Goal: Transaction & Acquisition: Book appointment/travel/reservation

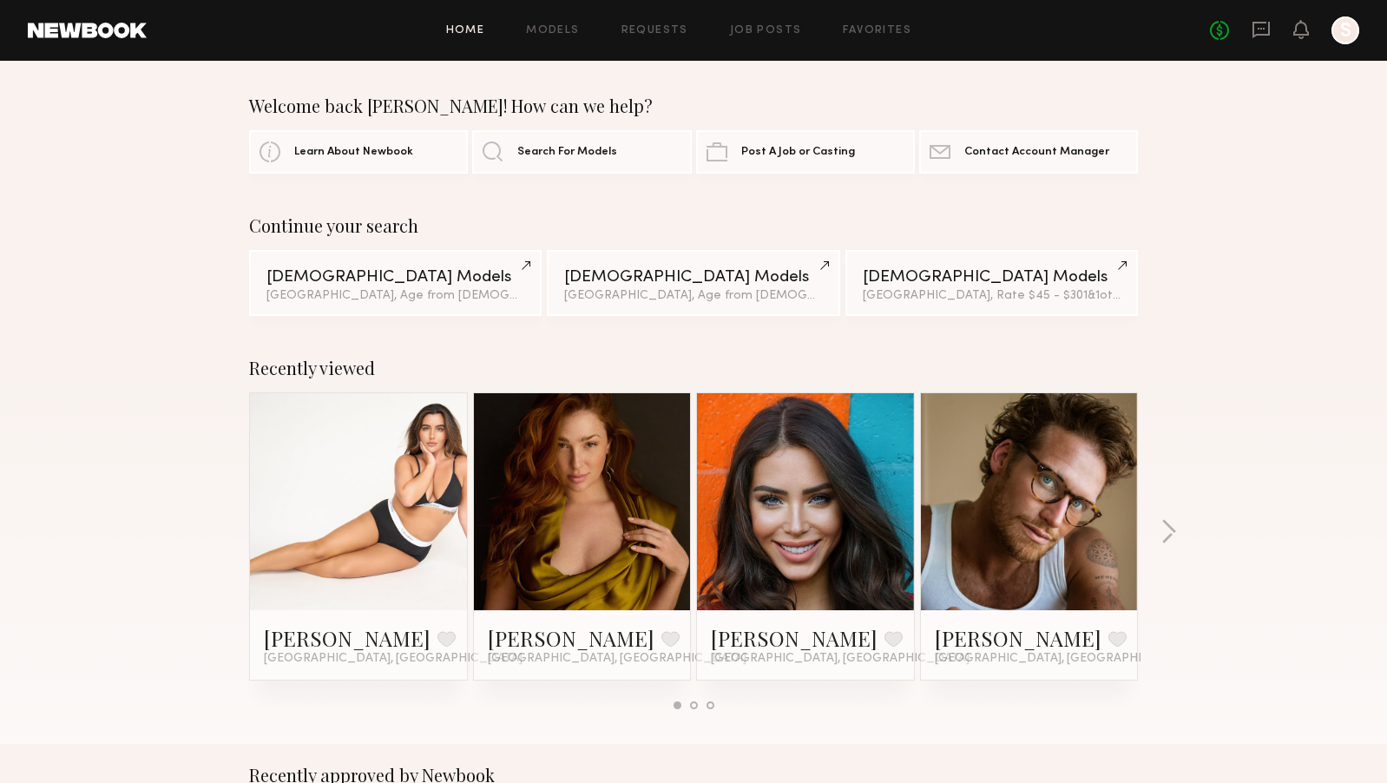
click at [371, 557] on link at bounding box center [359, 501] width 106 height 217
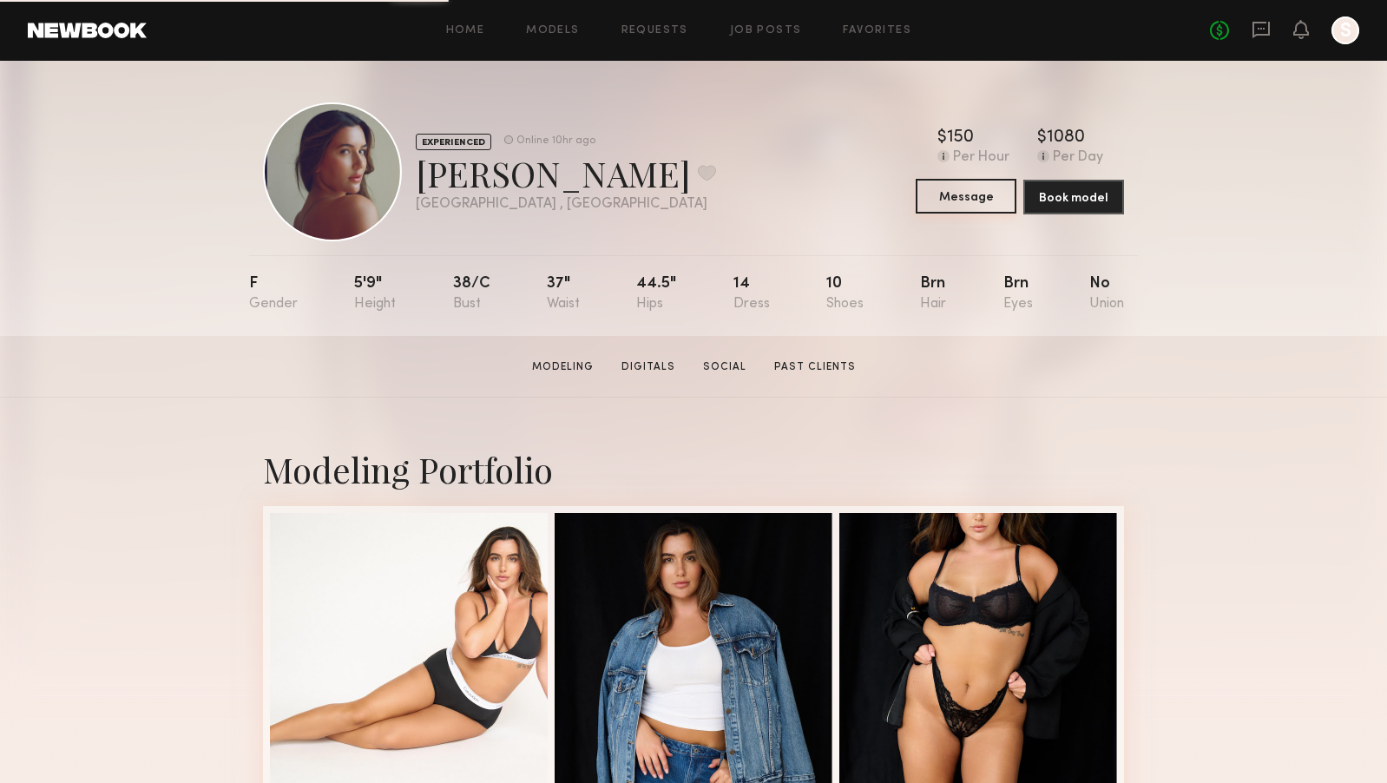
click at [972, 194] on button "Message" at bounding box center [966, 196] width 101 height 35
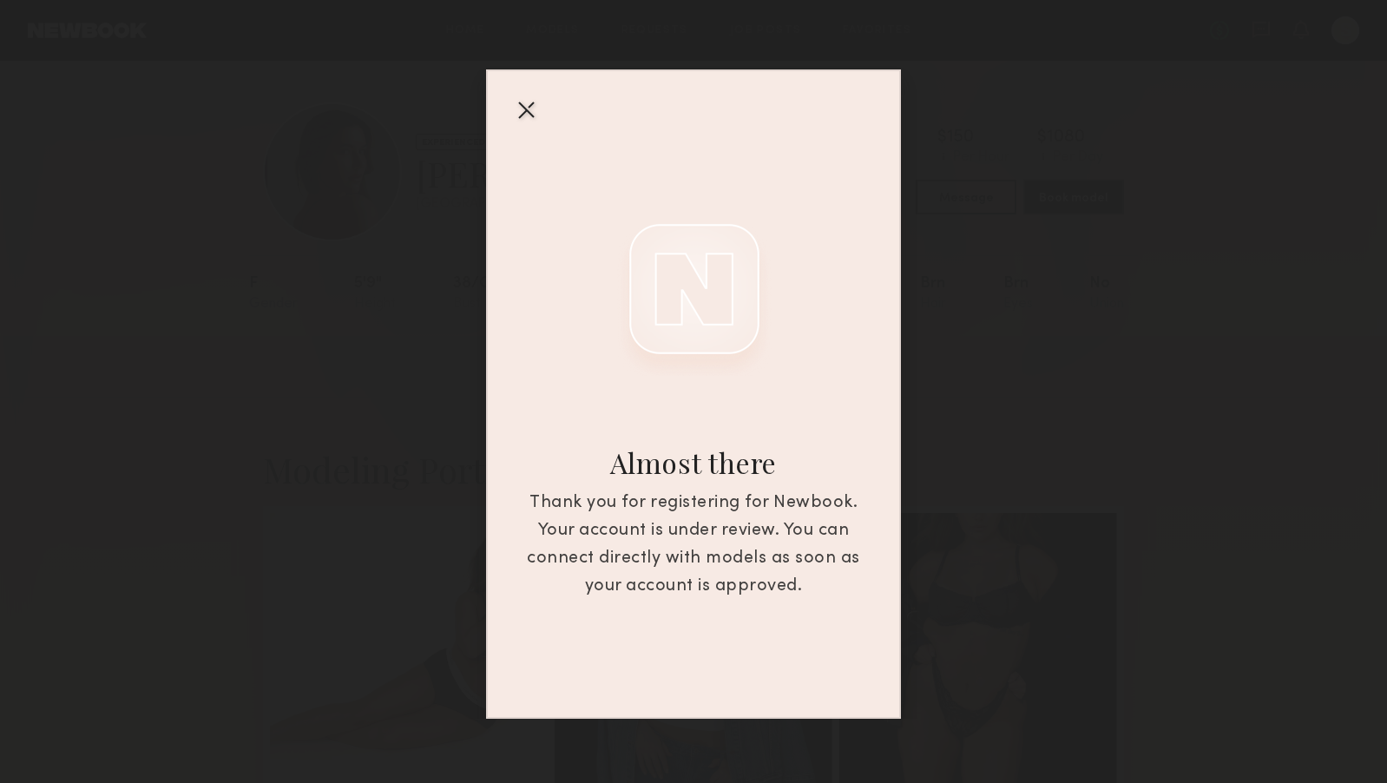
click at [532, 102] on div at bounding box center [526, 109] width 28 height 28
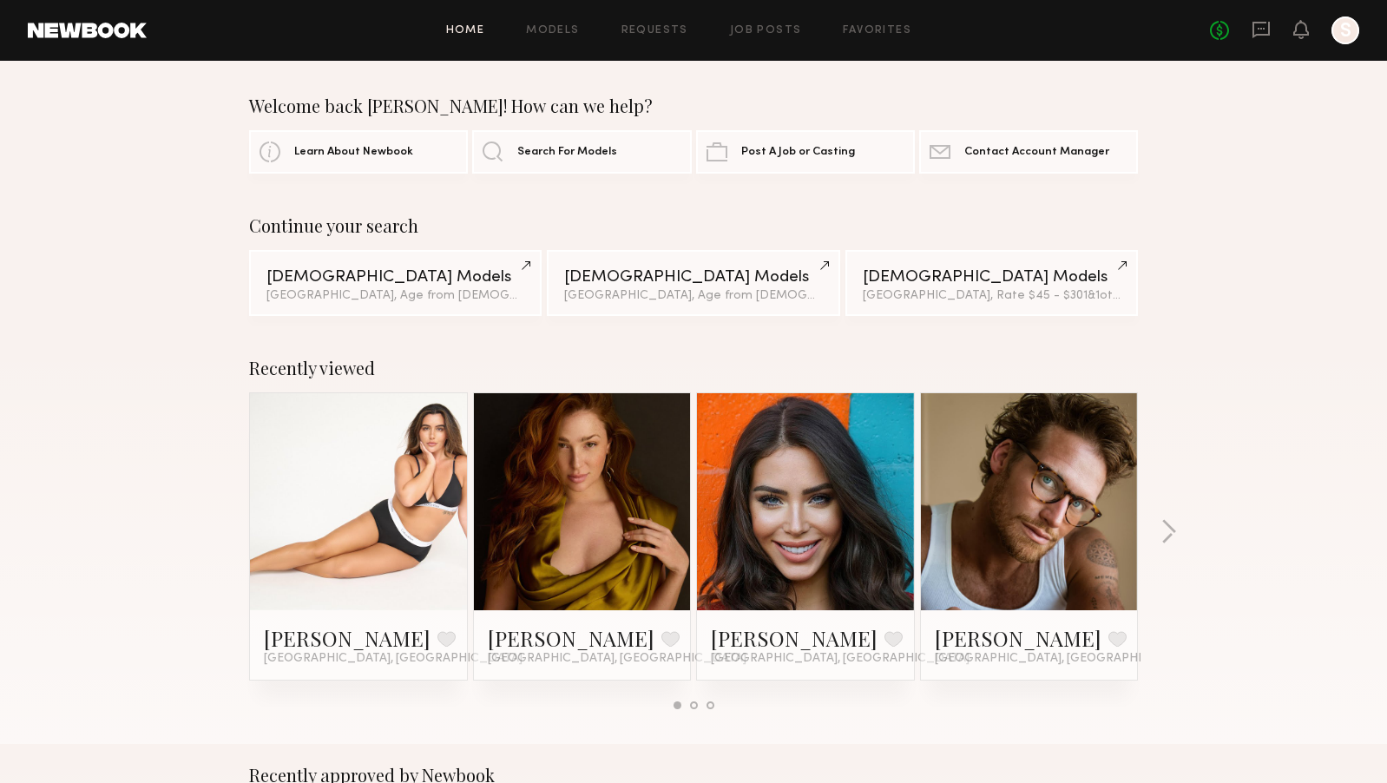
click at [349, 525] on link at bounding box center [359, 501] width 106 height 217
click at [1304, 34] on icon at bounding box center [1301, 29] width 14 height 12
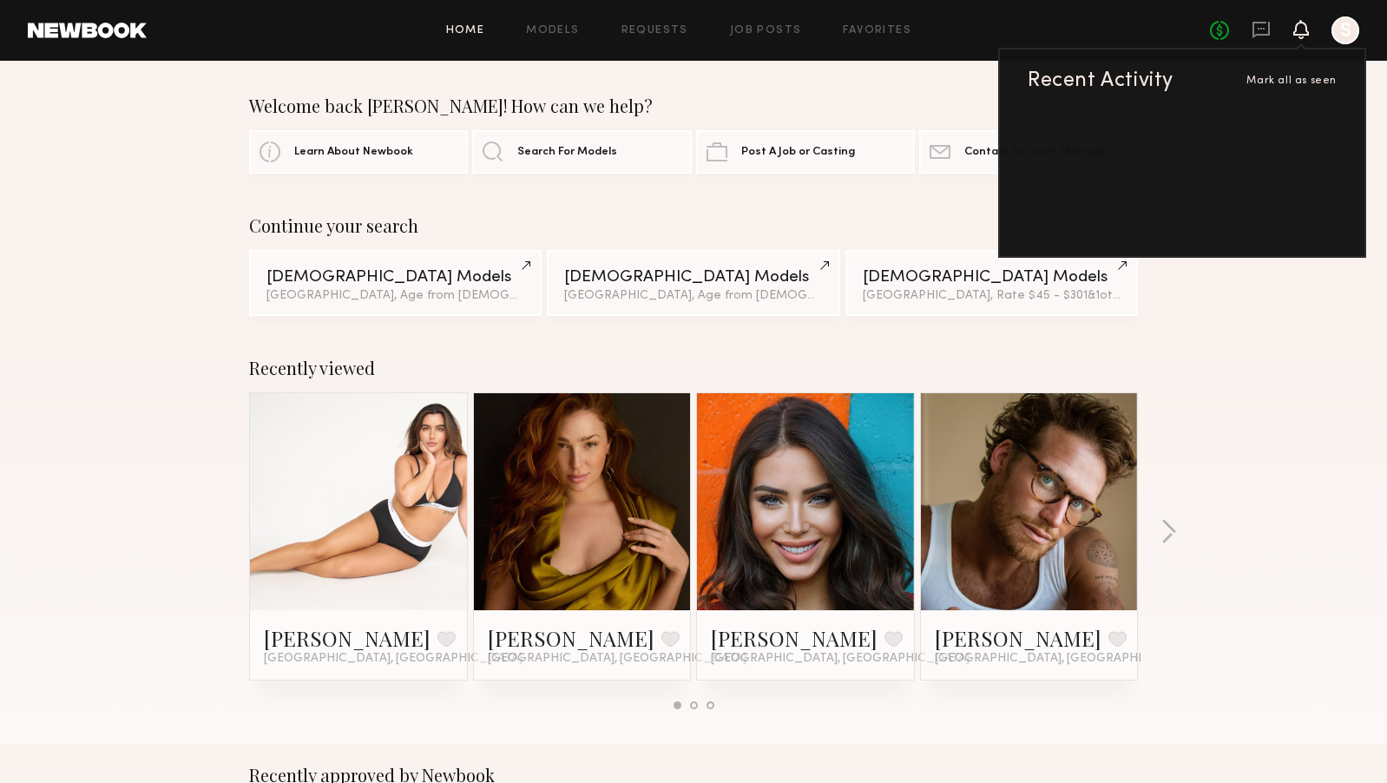
click at [1347, 27] on div at bounding box center [1346, 30] width 28 height 28
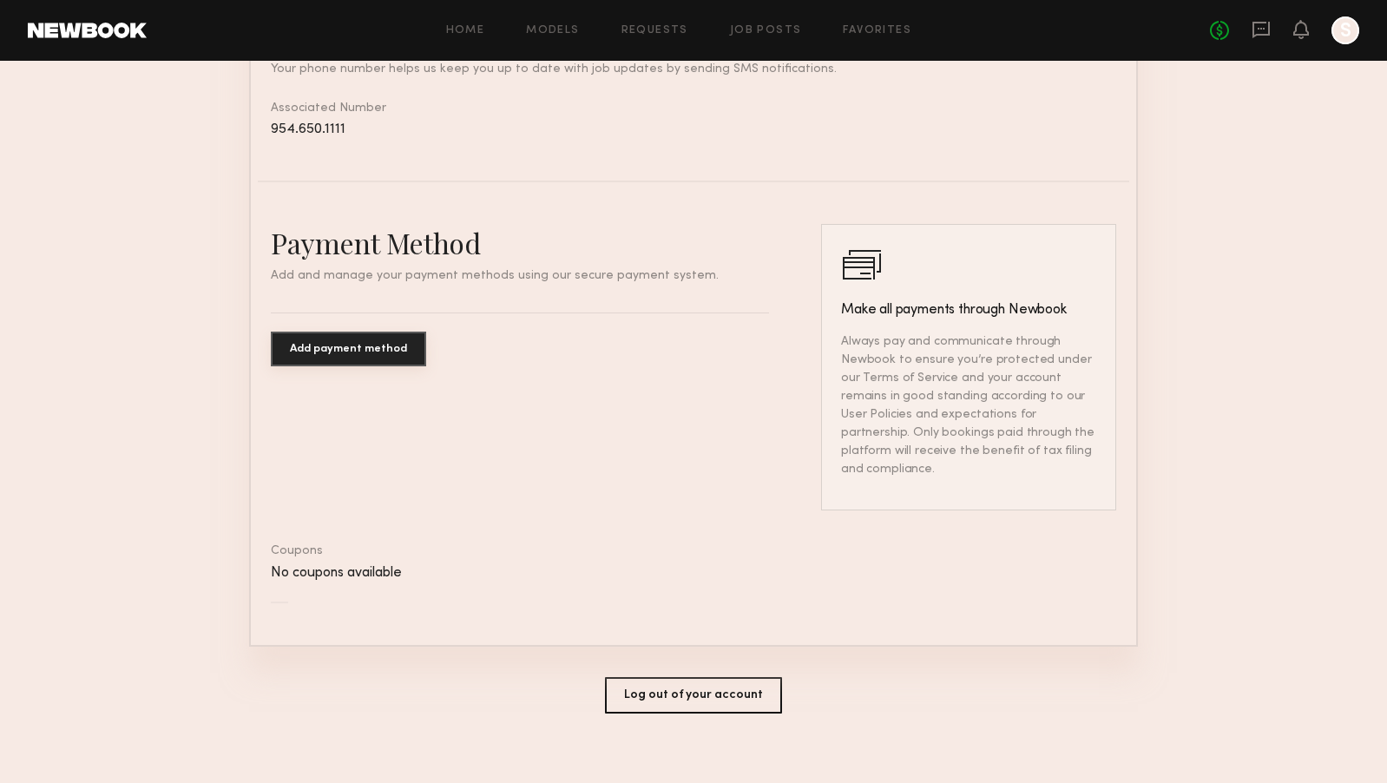
scroll to position [825, 0]
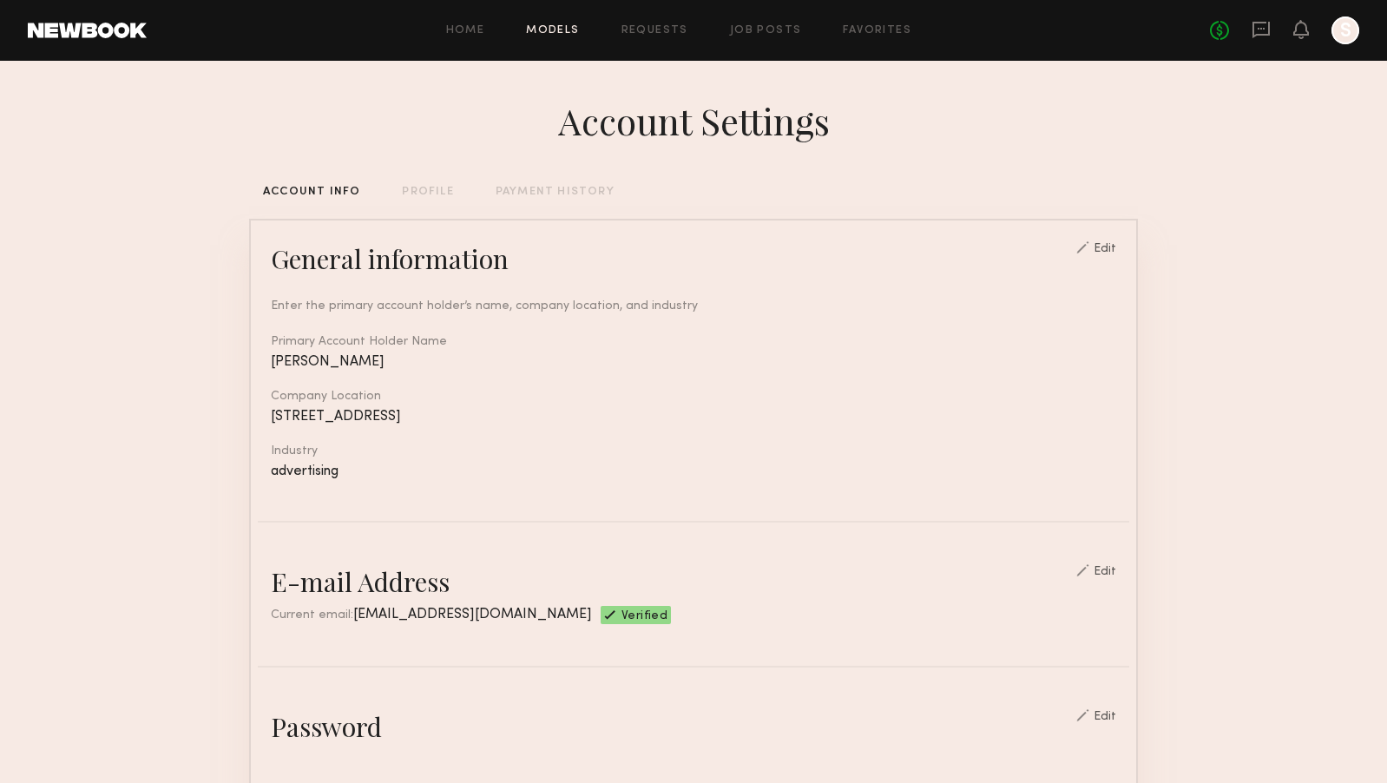
click at [554, 25] on link "Models" at bounding box center [552, 30] width 53 height 11
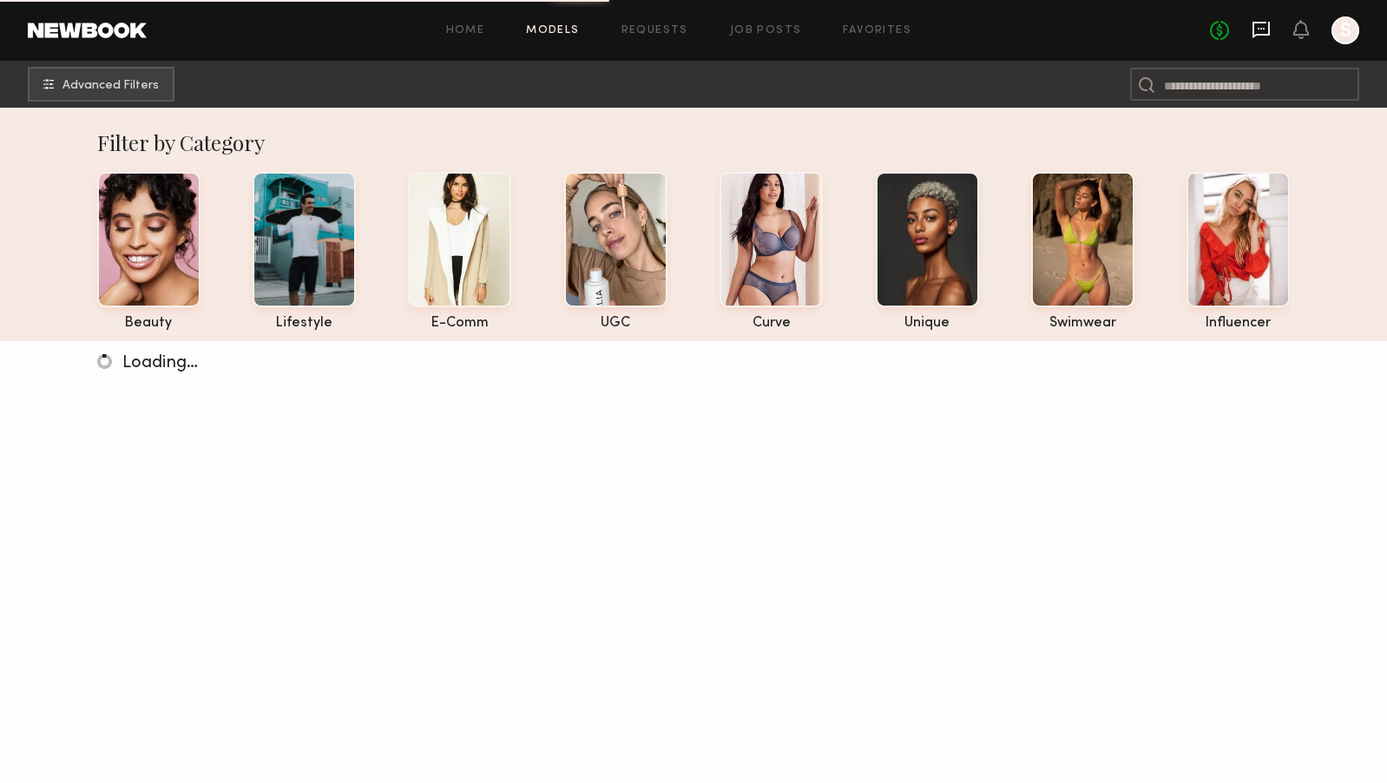
click at [1261, 29] on icon at bounding box center [1261, 29] width 7 height 2
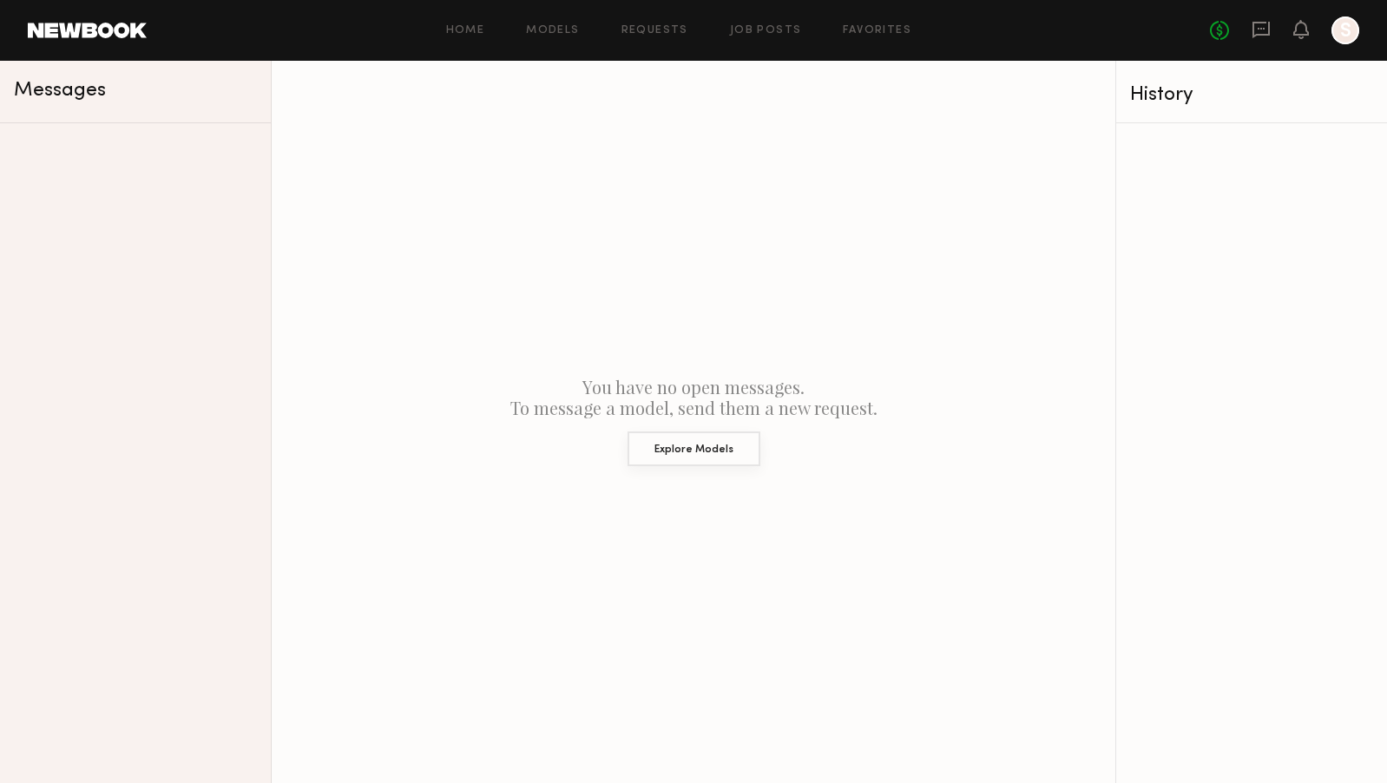
click at [701, 452] on button "Explore Models" at bounding box center [694, 448] width 133 height 35
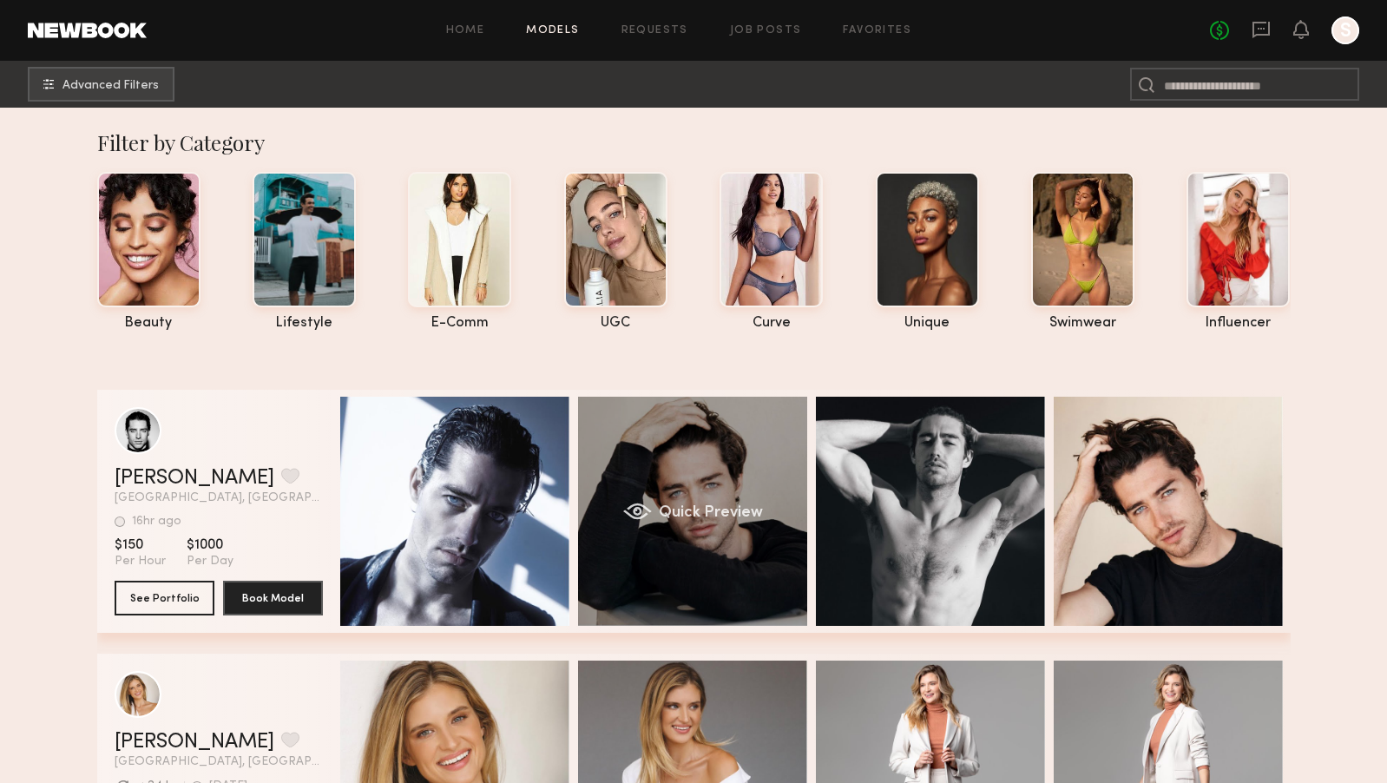
scroll to position [332, 0]
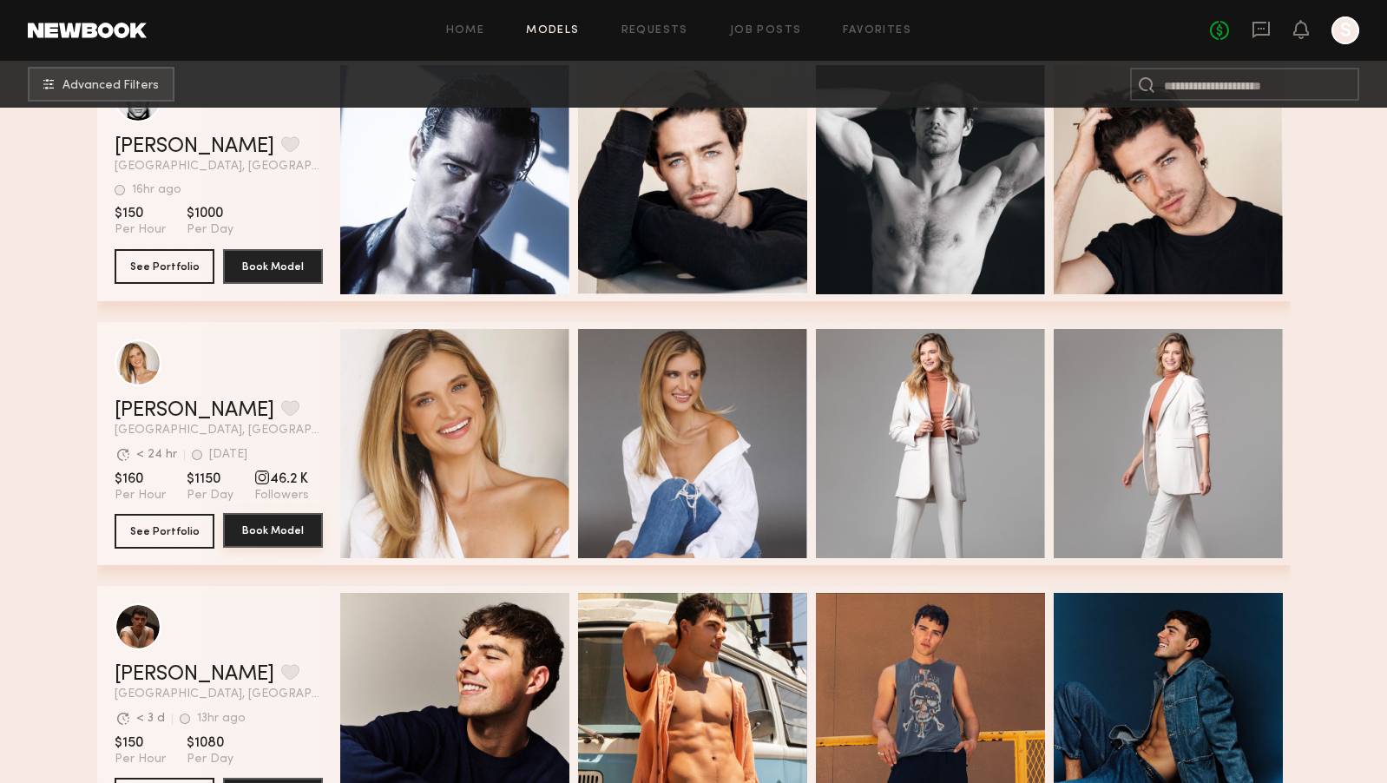
click at [281, 527] on button "Book Model" at bounding box center [273, 530] width 100 height 35
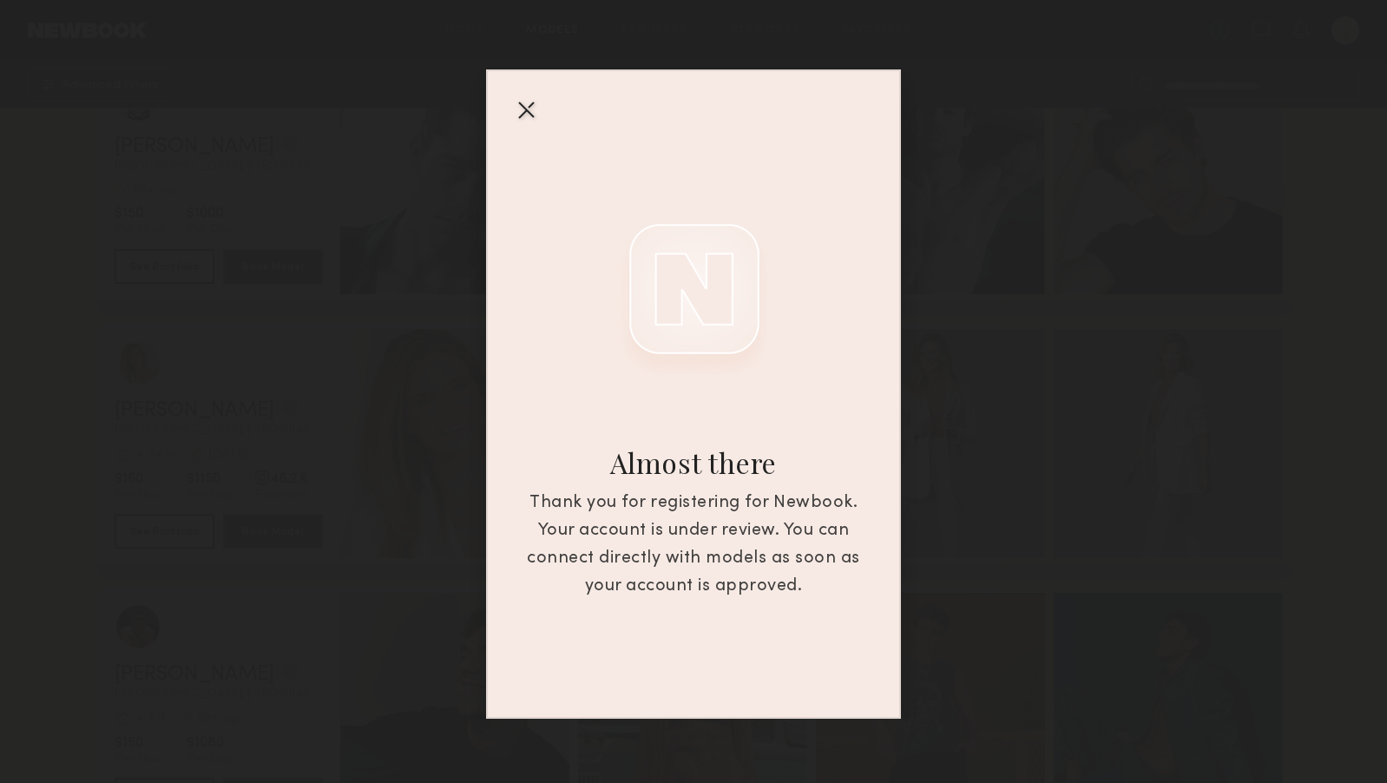
click at [525, 109] on div at bounding box center [526, 109] width 28 height 28
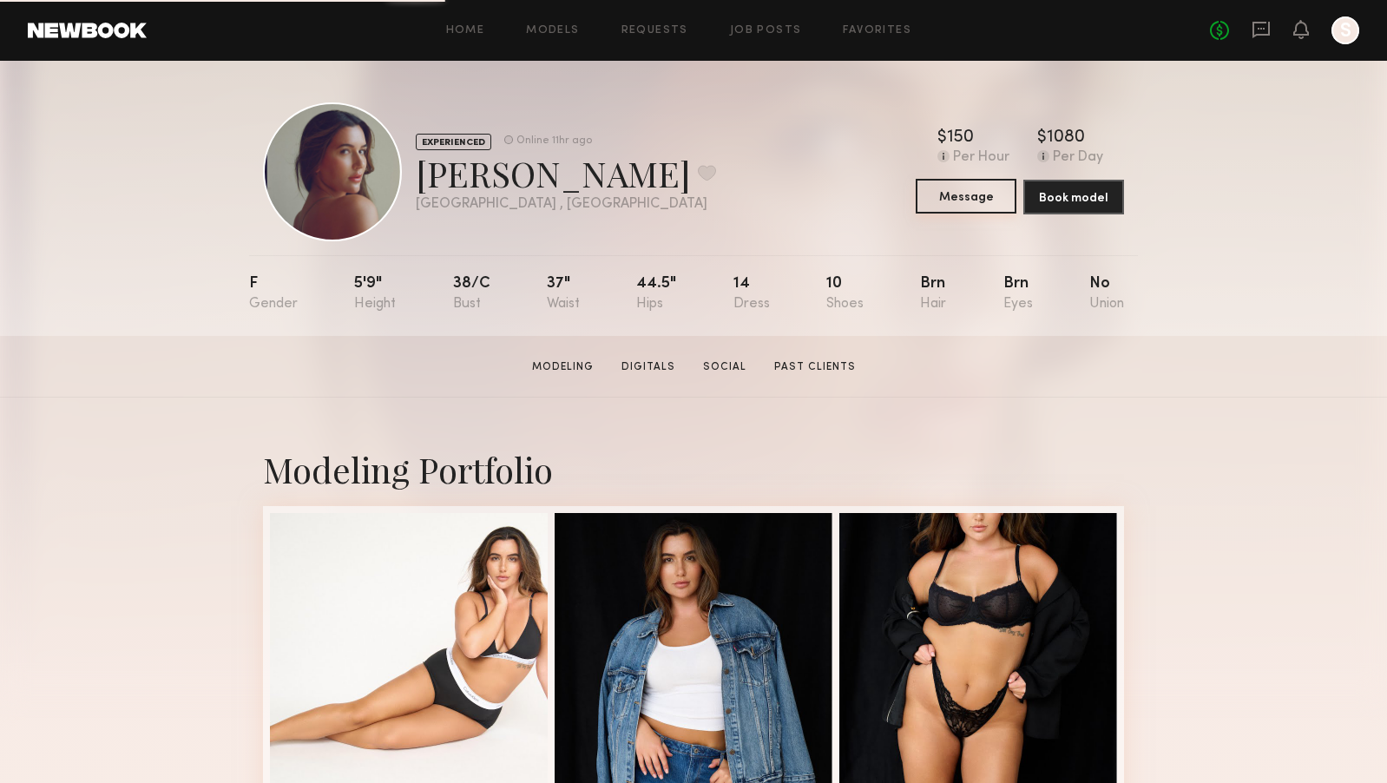
click at [971, 202] on button "Message" at bounding box center [966, 196] width 101 height 35
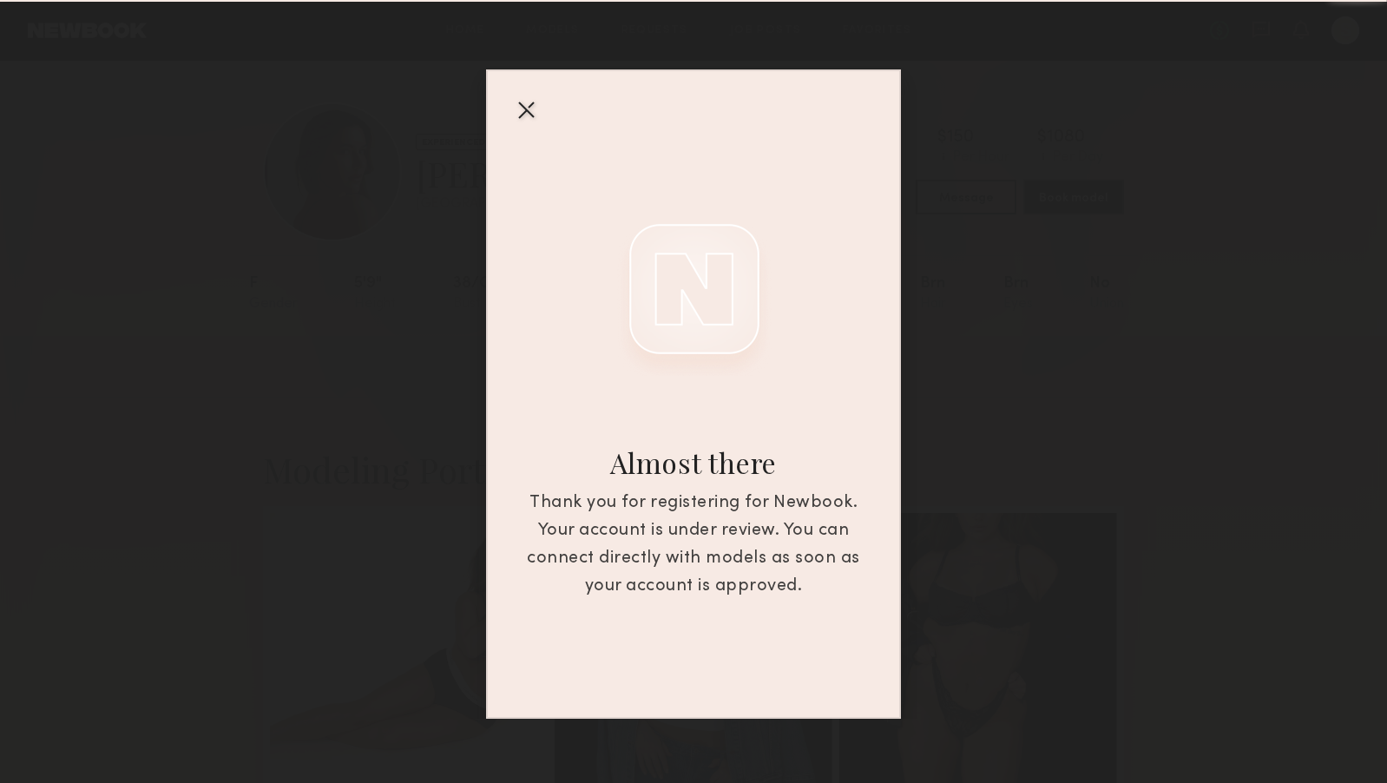
click at [766, 466] on div "Almost there" at bounding box center [694, 462] width 370 height 31
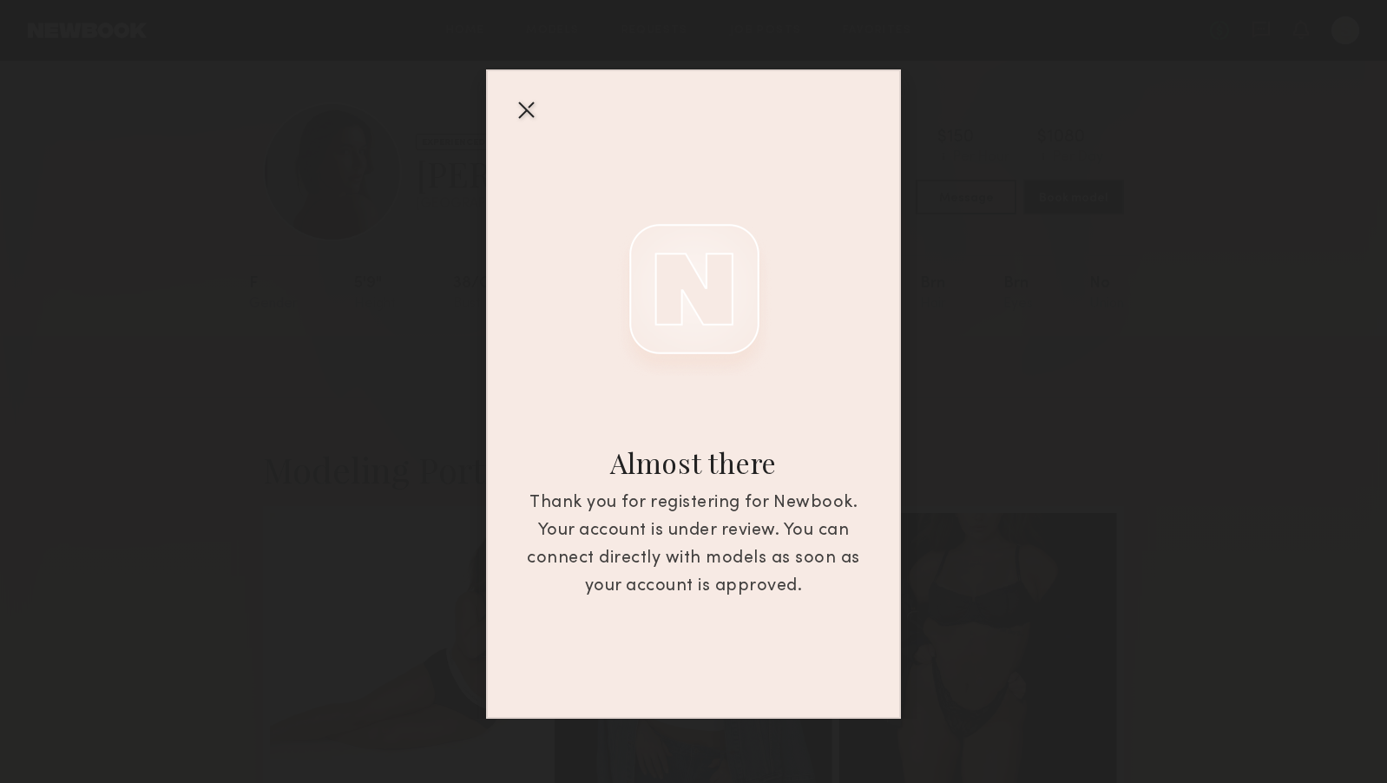
click at [524, 110] on div at bounding box center [526, 109] width 28 height 28
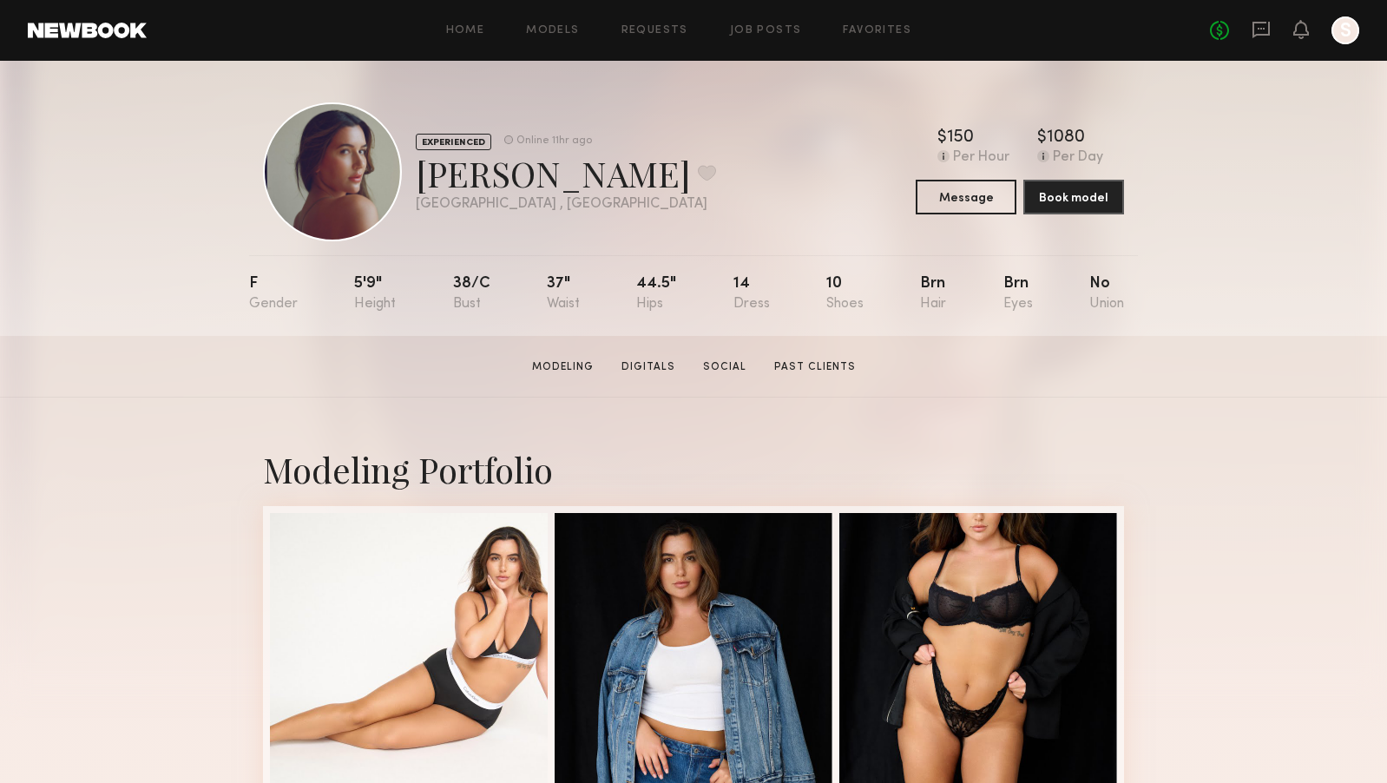
click at [785, 456] on div "Modeling Portfolio" at bounding box center [693, 469] width 861 height 46
click at [1078, 190] on button "Book model" at bounding box center [1074, 196] width 101 height 35
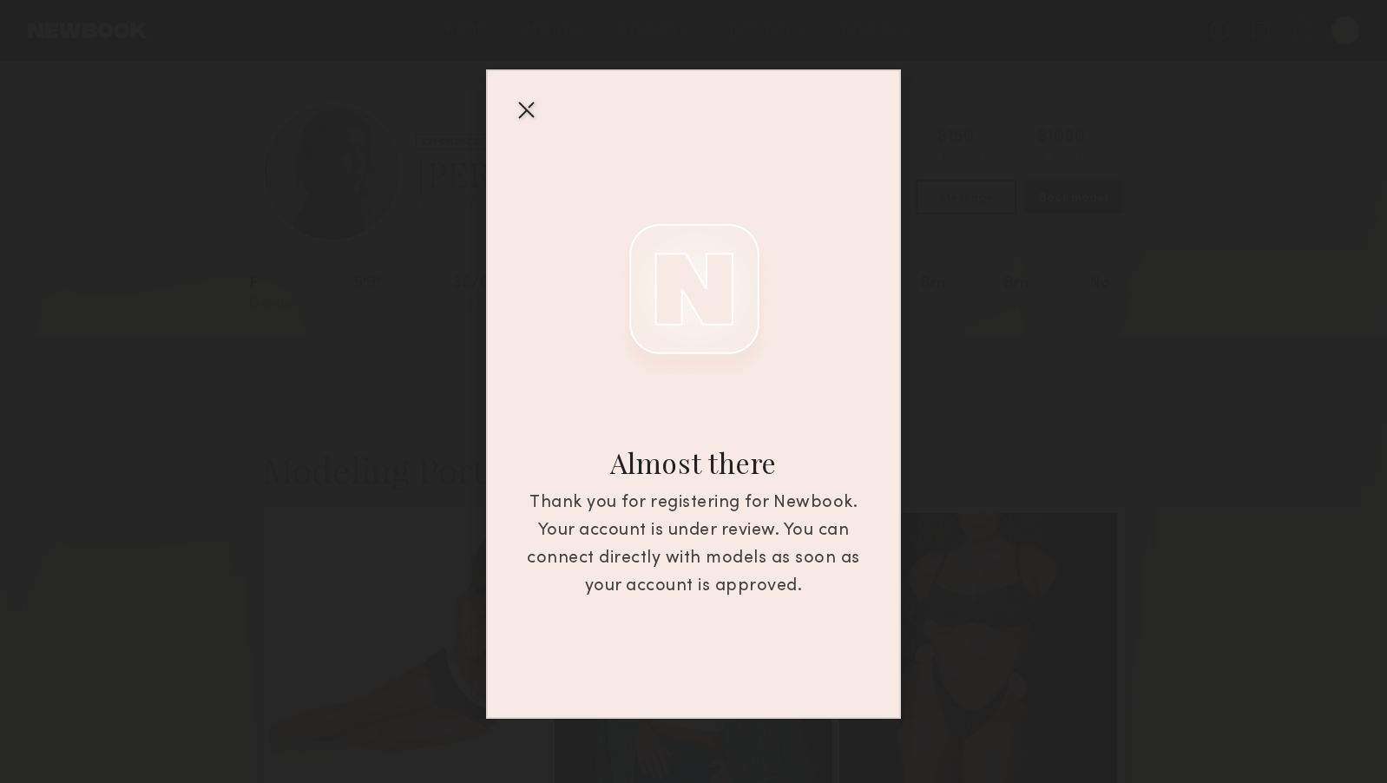
click at [523, 114] on div at bounding box center [526, 109] width 28 height 28
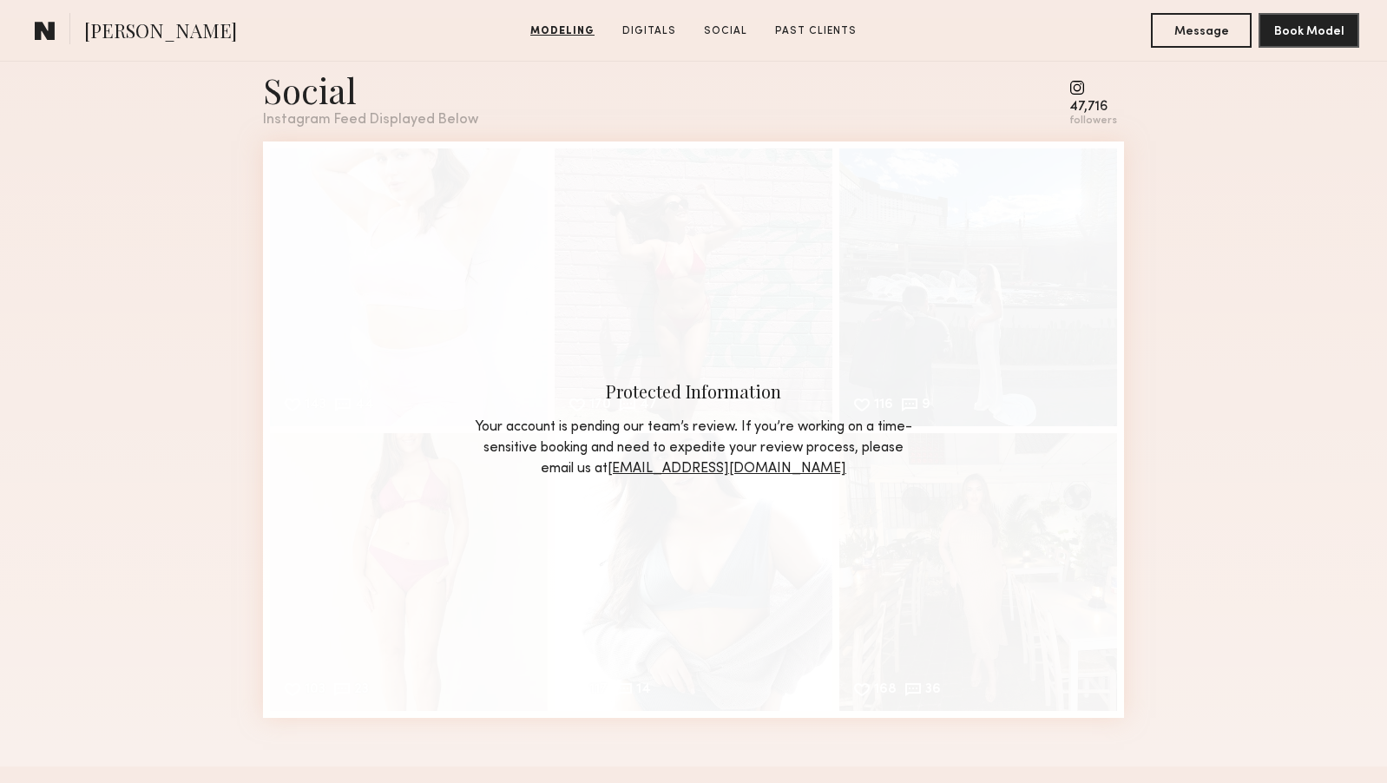
scroll to position [2513, 0]
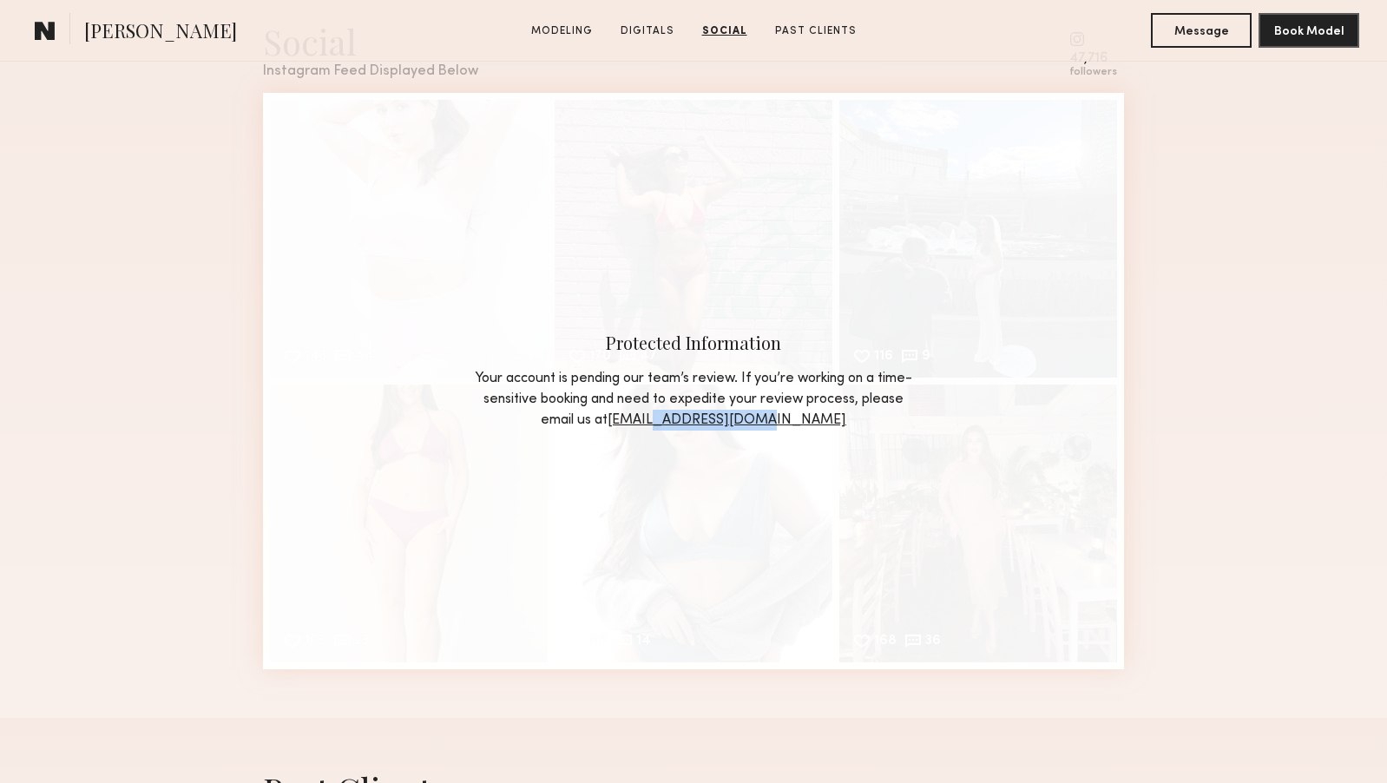
drag, startPoint x: 851, startPoint y: 419, endPoint x: 725, endPoint y: 418, distance: 125.9
click at [725, 418] on div "Your account is pending our team’s review. If you’re working on a time-sensitiv…" at bounding box center [693, 399] width 443 height 63
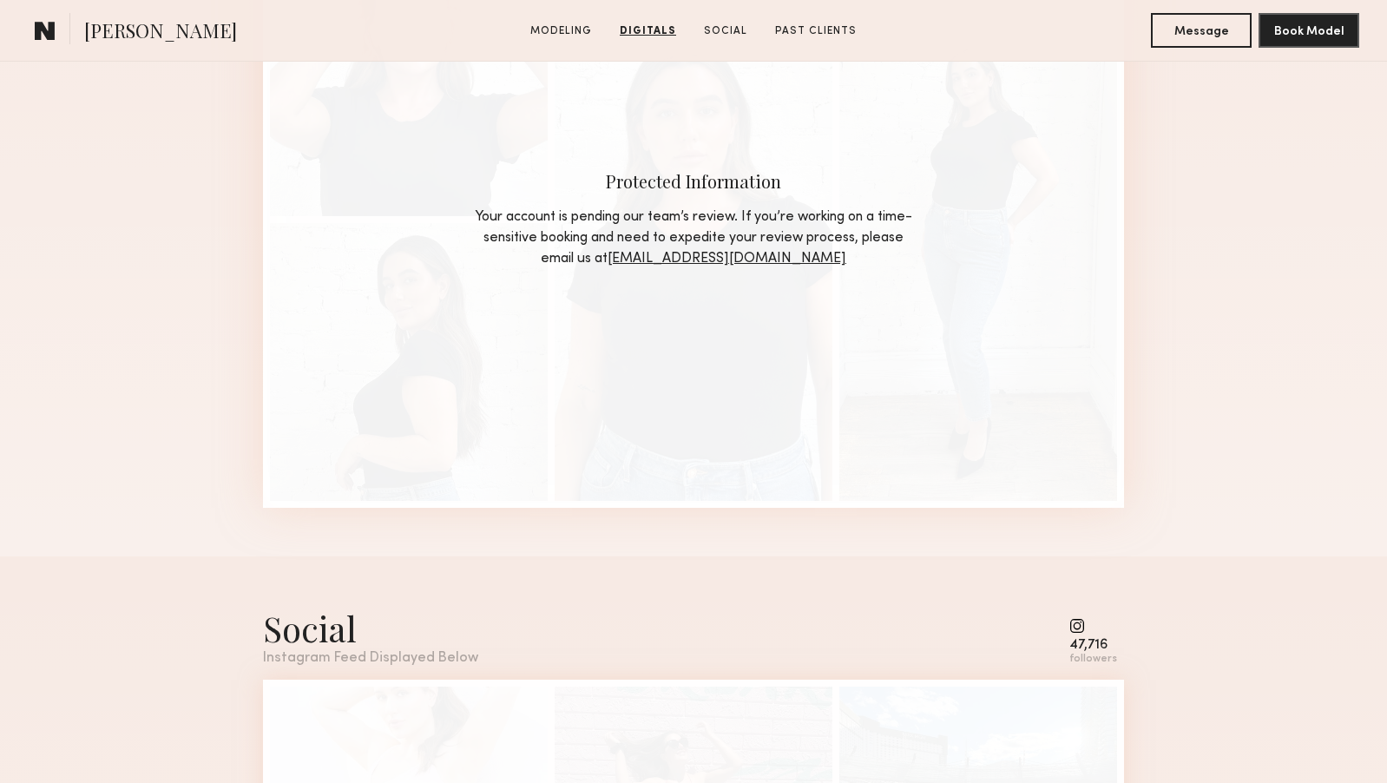
scroll to position [1811, 0]
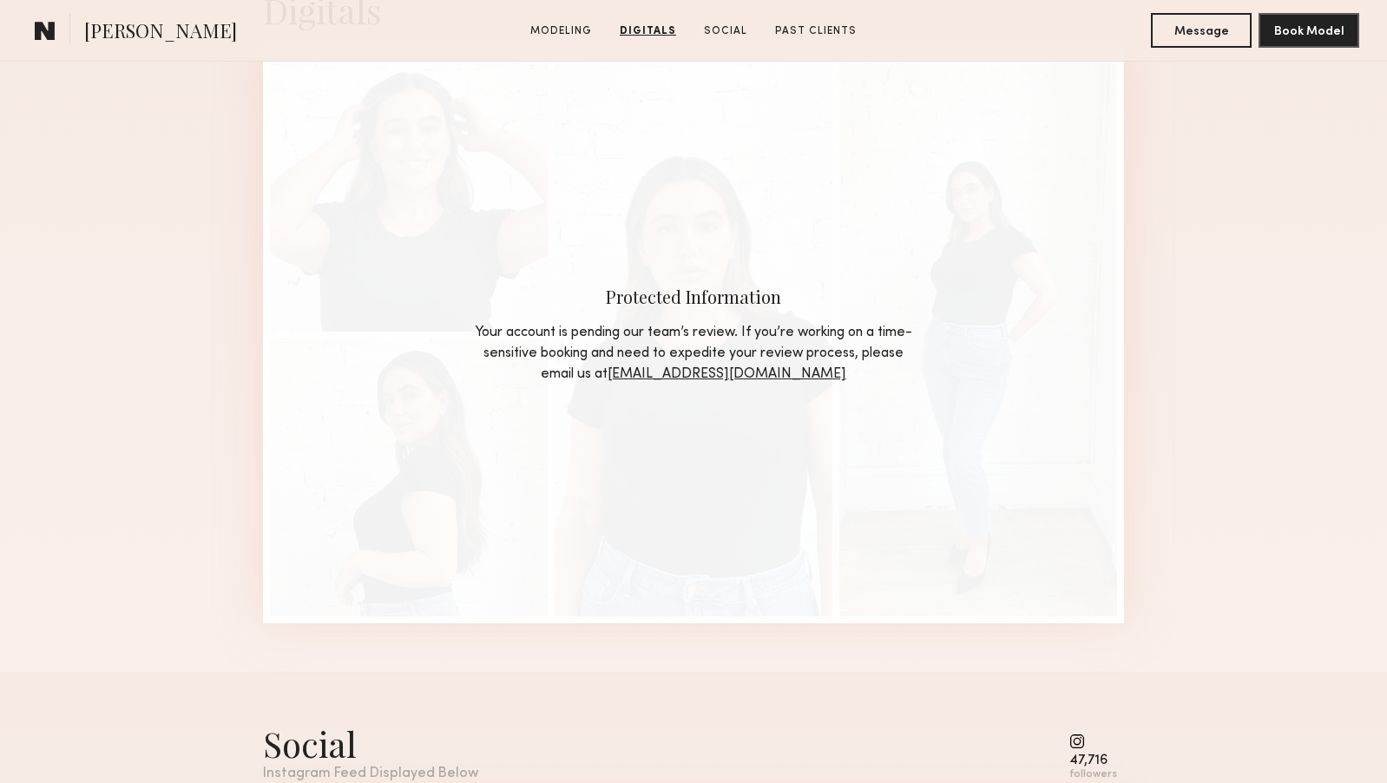
drag, startPoint x: 845, startPoint y: 375, endPoint x: 672, endPoint y: 373, distance: 172.8
click at [672, 373] on div "Your account is pending our team’s review. If you’re working on a time-sensitiv…" at bounding box center [693, 353] width 443 height 63
copy div "Your account is pending our team’s review. If you’re working on a time-sensitiv…"
click at [1195, 416] on div "Digitals Protected Information Your account is pending our team’s review. If yo…" at bounding box center [693, 305] width 1387 height 734
